Goal: Task Accomplishment & Management: Manage account settings

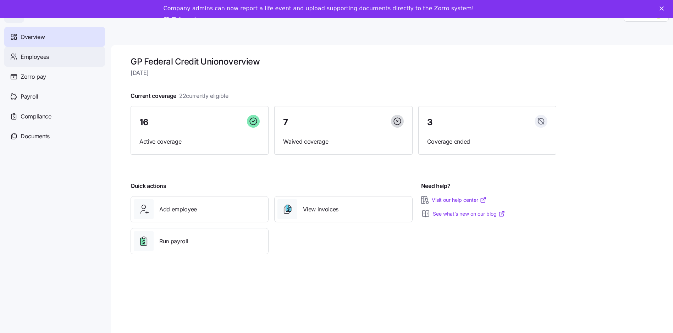
click at [48, 61] on span "Employees" at bounding box center [35, 57] width 28 height 9
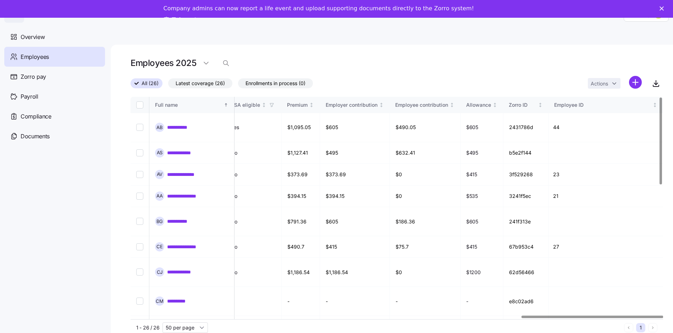
scroll to position [0, 1478]
click at [644, 316] on div at bounding box center [593, 317] width 142 height 2
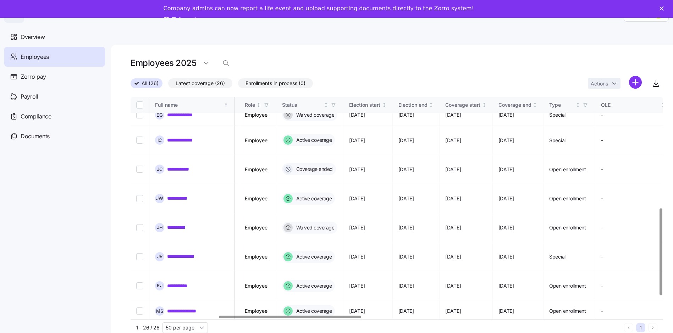
scroll to position [284, 305]
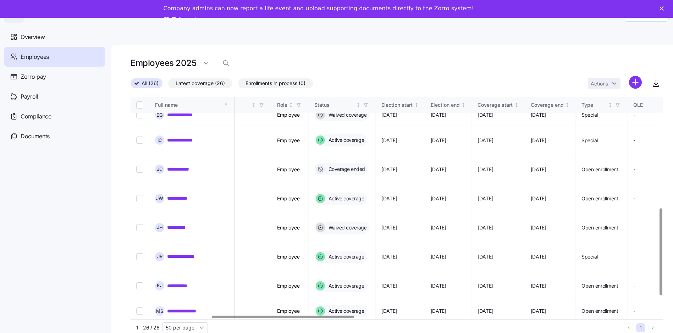
click at [301, 318] on div at bounding box center [283, 317] width 142 height 2
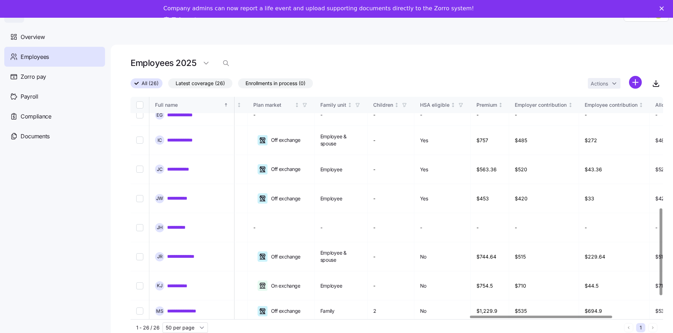
scroll to position [284, 1298]
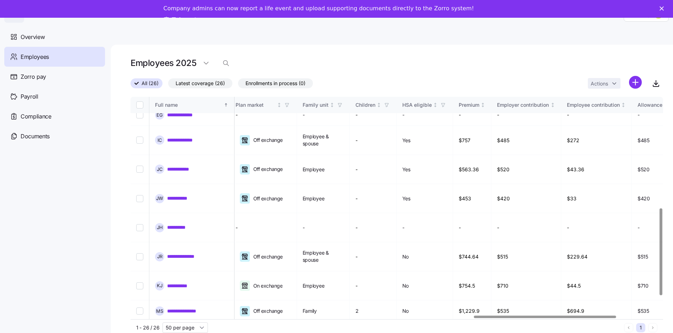
click at [585, 316] on div at bounding box center [545, 317] width 142 height 2
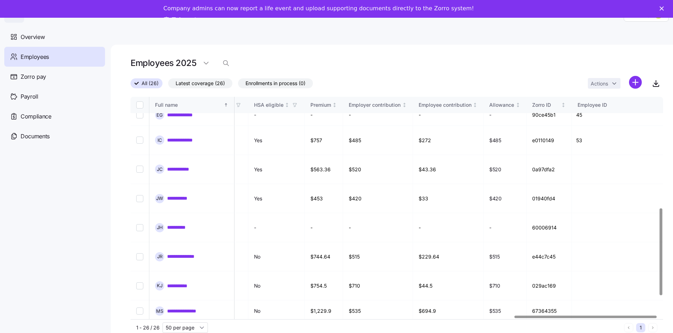
scroll to position [284, 1478]
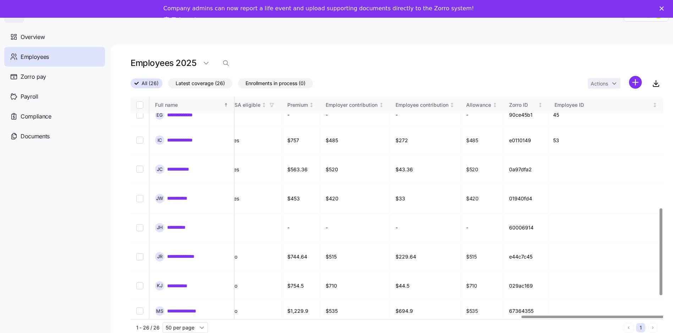
click at [604, 316] on div at bounding box center [593, 317] width 142 height 2
